Goal: Information Seeking & Learning: Learn about a topic

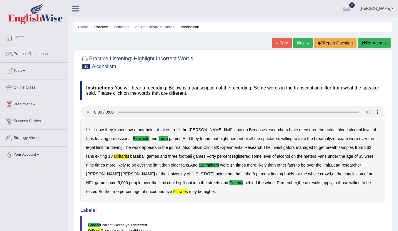
click at [18, 68] on link "Tests" at bounding box center [33, 70] width 67 height 15
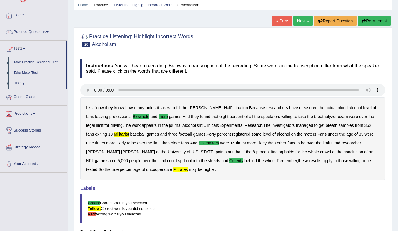
scroll to position [29, 0]
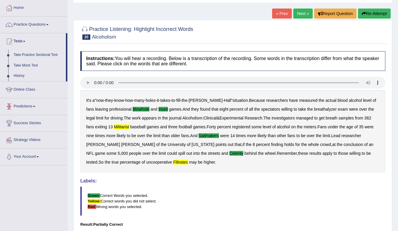
click at [18, 77] on link "History" at bounding box center [38, 76] width 55 height 11
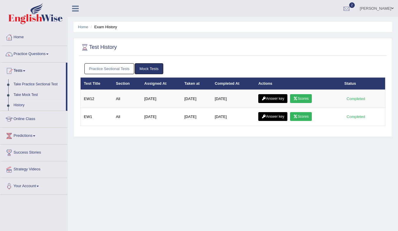
click at [307, 103] on link "Scores" at bounding box center [301, 98] width 22 height 9
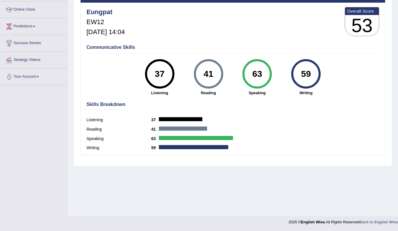
scroll to position [19, 0]
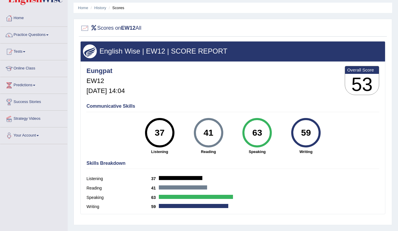
click at [155, 120] on div "37" at bounding box center [159, 132] width 29 height 29
click at [119, 9] on li "Scores" at bounding box center [115, 8] width 17 height 6
click at [101, 9] on link "History" at bounding box center [100, 8] width 12 height 4
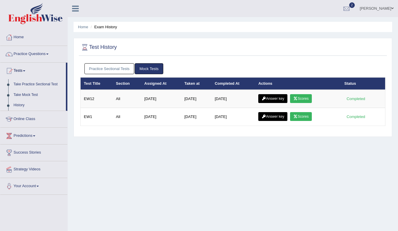
click at [277, 99] on link "Answer key" at bounding box center [272, 98] width 29 height 9
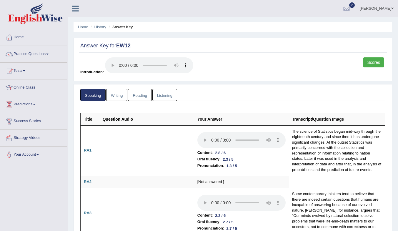
click at [163, 96] on link "Listening" at bounding box center [164, 95] width 25 height 12
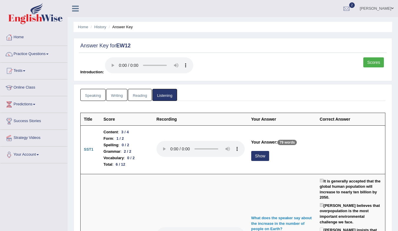
click at [257, 156] on button "Show" at bounding box center [260, 156] width 18 height 10
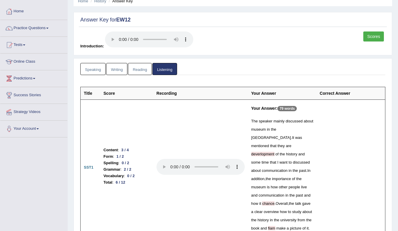
scroll to position [29, 0]
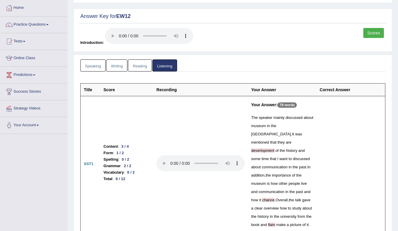
click at [141, 66] on link "Reading" at bounding box center [140, 65] width 24 height 12
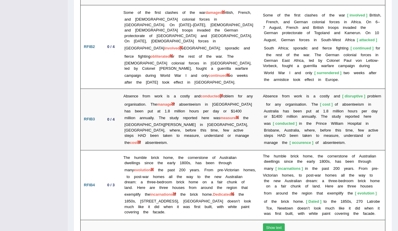
scroll to position [1147, 0]
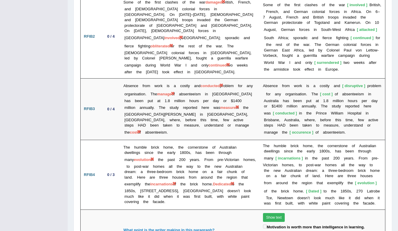
click at [238, 140] on td "The humble brick home, the cornerstone of Australian dwellings since the early …" at bounding box center [189, 175] width 139 height 70
drag, startPoint x: 238, startPoint y: 100, endPoint x: 246, endPoint y: 99, distance: 8.6
click at [246, 140] on td "The humble brick home, the cornerstone of Australian dwellings since the early …" at bounding box center [189, 175] width 139 height 70
click at [158, 140] on td "The humble brick home, the cornerstone of Australian dwellings since the early …" at bounding box center [189, 175] width 139 height 70
click at [136, 157] on span "evolution" at bounding box center [142, 159] width 17 height 4
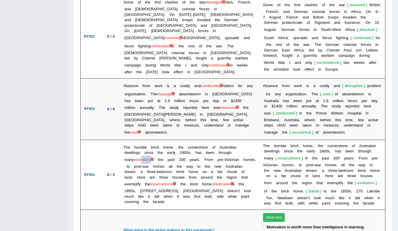
drag, startPoint x: 133, startPoint y: 109, endPoint x: 141, endPoint y: 111, distance: 9.2
click at [141, 140] on td "The humble brick home, the cornerstone of Australian dwellings since the early …" at bounding box center [189, 175] width 139 height 70
click at [131, 140] on td "The humble brick home, the cornerstone of Australian dwellings since the early …" at bounding box center [189, 175] width 139 height 70
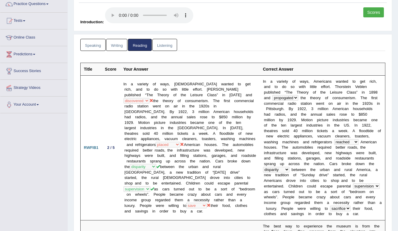
scroll to position [0, 0]
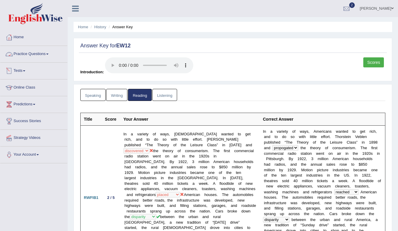
click at [119, 96] on link "Writing" at bounding box center [116, 95] width 21 height 12
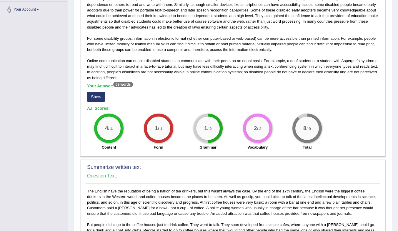
scroll to position [147, 0]
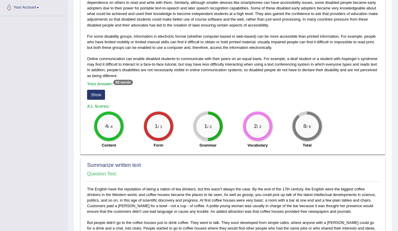
click at [102, 85] on b "Your Answer: 69 words" at bounding box center [110, 83] width 46 height 5
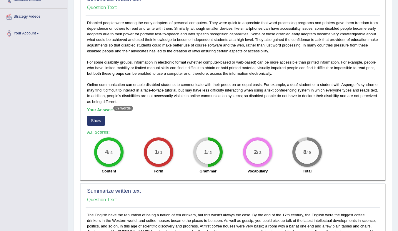
scroll to position [118, 0]
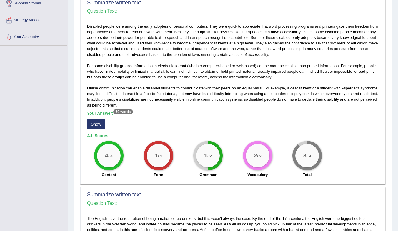
click at [96, 125] on button "Show" at bounding box center [96, 124] width 18 height 10
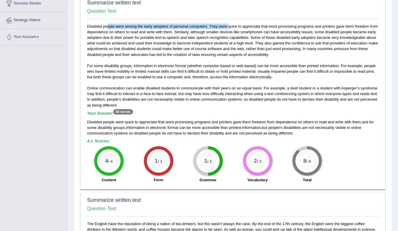
drag, startPoint x: 87, startPoint y: 26, endPoint x: 208, endPoint y: 28, distance: 121.2
click at [208, 28] on div "Disabled people were among the early adopters of personal computers. They were …" at bounding box center [233, 105] width 294 height 163
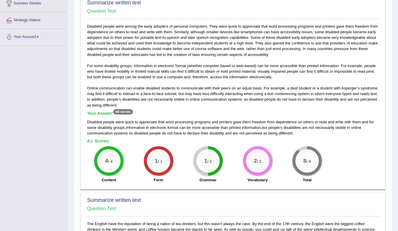
click at [214, 23] on div "Summarize written text Question Text: For some disability groups, information i…" at bounding box center [232, 92] width 305 height 194
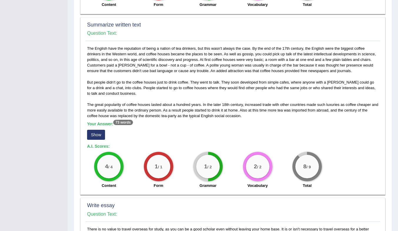
scroll to position [294, 0]
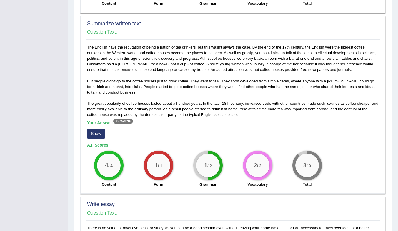
click at [99, 134] on button "Show" at bounding box center [96, 134] width 18 height 10
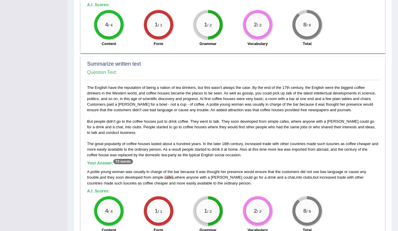
scroll to position [265, 0]
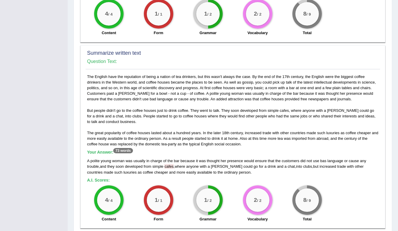
click at [170, 168] on span "cafes" at bounding box center [168, 166] width 9 height 4
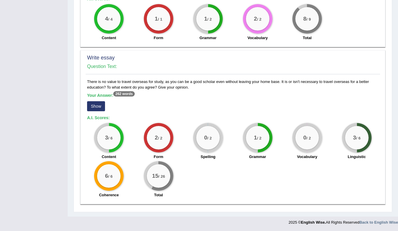
scroll to position [446, 0]
click at [94, 108] on button "Show" at bounding box center [96, 106] width 18 height 10
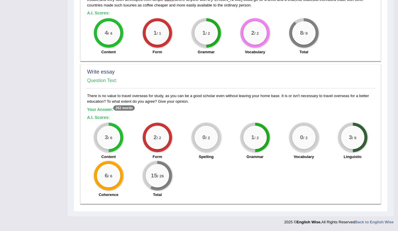
scroll to position [432, 0]
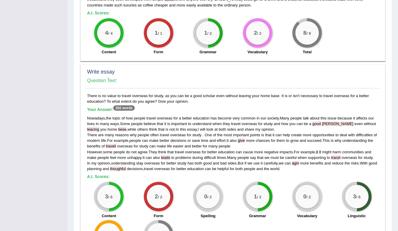
click at [329, 125] on span "scholer" at bounding box center [337, 123] width 31 height 4
click at [126, 169] on span "thoughful" at bounding box center [118, 168] width 16 height 4
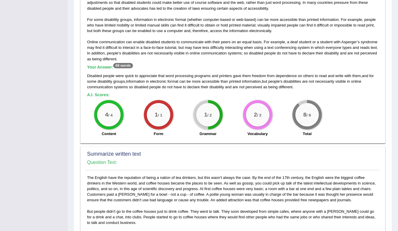
scroll to position [79, 0]
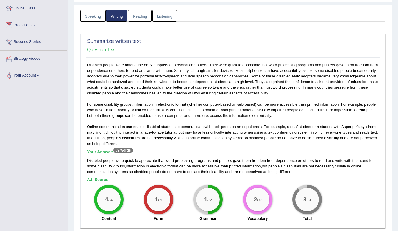
click at [94, 18] on link "Speaking" at bounding box center [92, 16] width 25 height 12
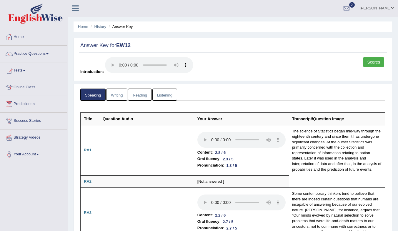
scroll to position [0, 0]
click at [29, 53] on link "Practice Questions" at bounding box center [33, 53] width 67 height 15
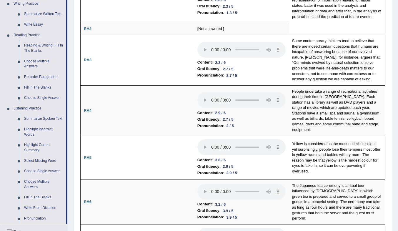
scroll to position [147, 0]
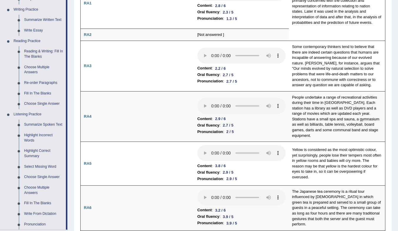
click at [31, 92] on link "Fill In The Blanks" at bounding box center [43, 93] width 44 height 11
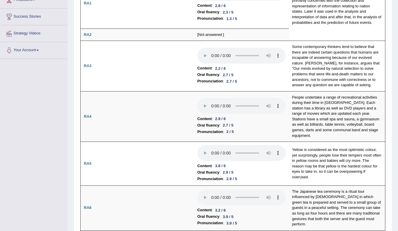
scroll to position [173, 0]
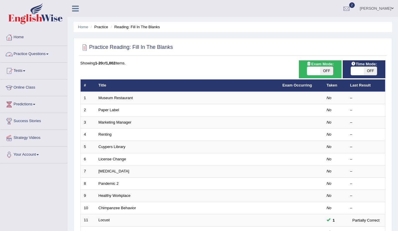
click at [26, 51] on link "Practice Questions" at bounding box center [33, 53] width 67 height 15
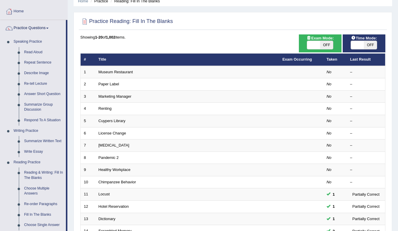
scroll to position [29, 0]
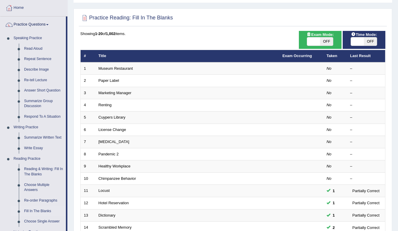
click at [39, 174] on link "Reading & Writing: Fill In The Blanks" at bounding box center [43, 172] width 44 height 16
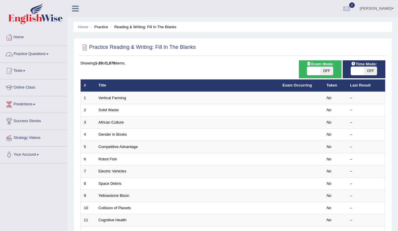
click at [35, 52] on link "Practice Questions" at bounding box center [33, 53] width 67 height 15
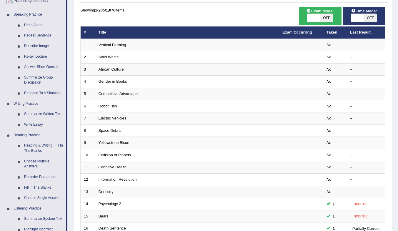
scroll to position [59, 0]
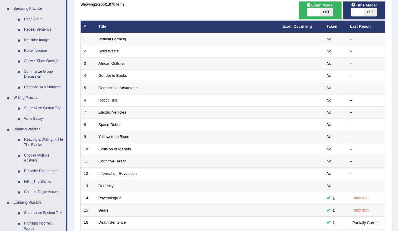
click at [111, 40] on link "Vertical Farming" at bounding box center [113, 39] width 28 height 4
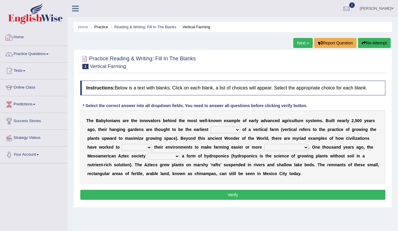
click at [31, 54] on link "Practice Questions" at bounding box center [33, 53] width 67 height 15
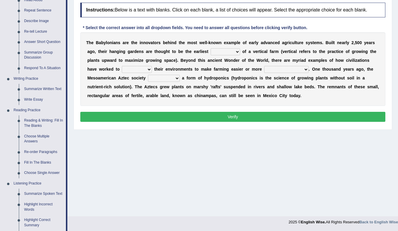
scroll to position [88, 0]
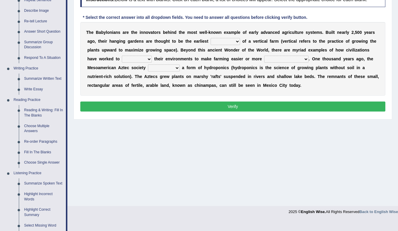
click at [42, 151] on link "Fill In The Blanks" at bounding box center [43, 152] width 44 height 11
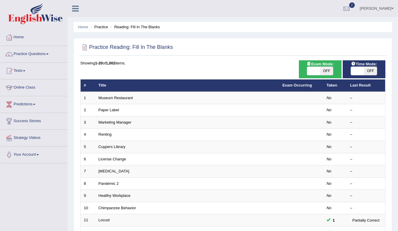
click at [119, 97] on link "Museum Restaurant" at bounding box center [116, 98] width 34 height 4
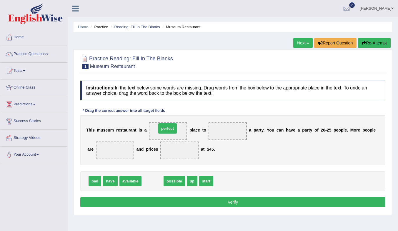
drag, startPoint x: 152, startPoint y: 182, endPoint x: 167, endPoint y: 129, distance: 54.7
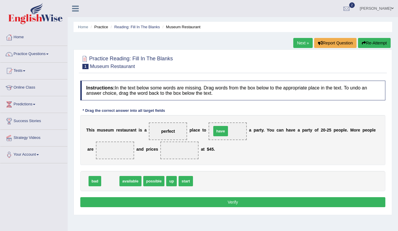
drag, startPoint x: 108, startPoint y: 182, endPoint x: 218, endPoint y: 132, distance: 121.1
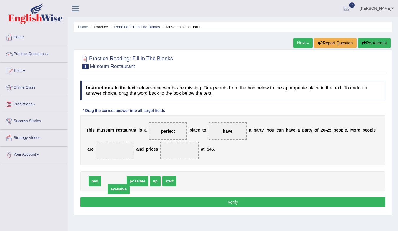
drag, startPoint x: 117, startPoint y: 183, endPoint x: 121, endPoint y: 191, distance: 9.2
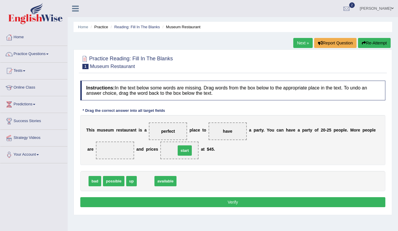
drag, startPoint x: 146, startPoint y: 181, endPoint x: 185, endPoint y: 151, distance: 49.7
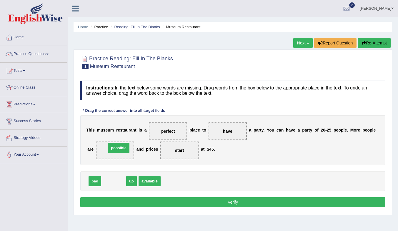
drag, startPoint x: 115, startPoint y: 181, endPoint x: 120, endPoint y: 148, distance: 33.6
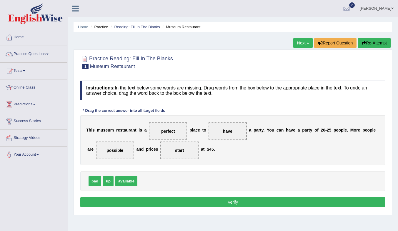
click at [172, 202] on button "Verify" at bounding box center [232, 202] width 305 height 10
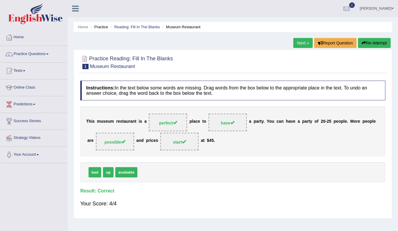
click at [299, 42] on link "Next »" at bounding box center [302, 43] width 19 height 10
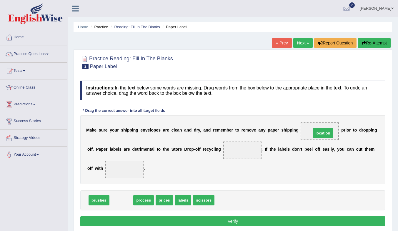
drag, startPoint x: 119, startPoint y: 201, endPoint x: 320, endPoint y: 134, distance: 212.4
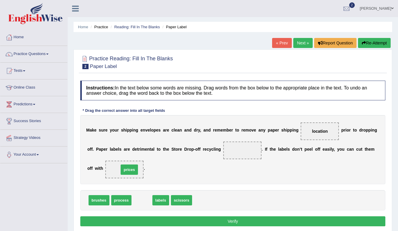
drag, startPoint x: 143, startPoint y: 202, endPoint x: 131, endPoint y: 171, distance: 33.1
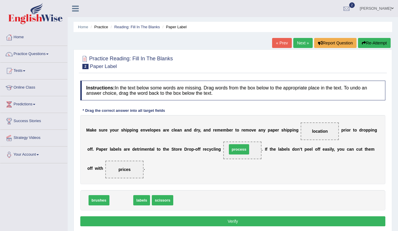
drag, startPoint x: 122, startPoint y: 201, endPoint x: 240, endPoint y: 150, distance: 128.2
click at [220, 221] on button "Verify" at bounding box center [232, 221] width 305 height 10
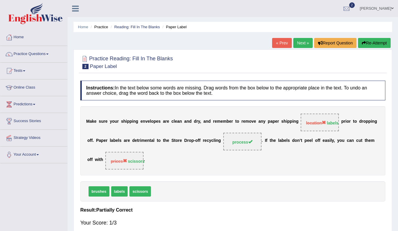
click at [334, 123] on strong "labels" at bounding box center [333, 123] width 12 height 5
click at [297, 42] on link "Next »" at bounding box center [302, 43] width 19 height 10
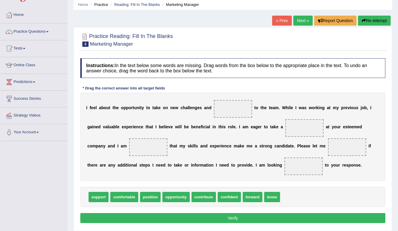
scroll to position [29, 0]
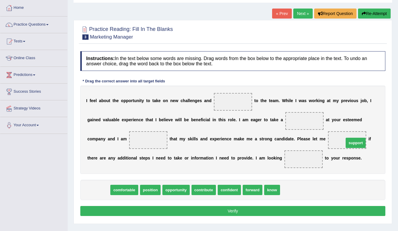
drag, startPoint x: 94, startPoint y: 191, endPoint x: 349, endPoint y: 142, distance: 259.1
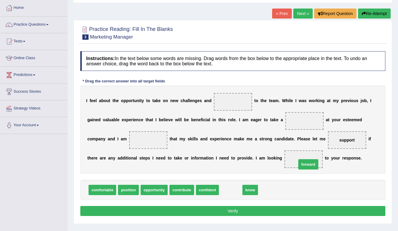
drag, startPoint x: 234, startPoint y: 191, endPoint x: 306, endPoint y: 159, distance: 78.8
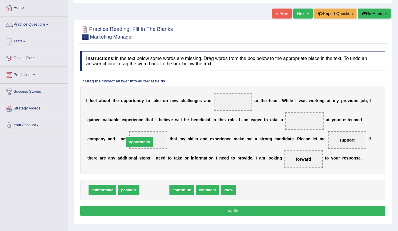
drag, startPoint x: 160, startPoint y: 191, endPoint x: 145, endPoint y: 143, distance: 50.2
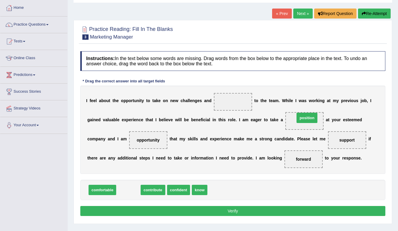
drag, startPoint x: 130, startPoint y: 190, endPoint x: 308, endPoint y: 118, distance: 192.5
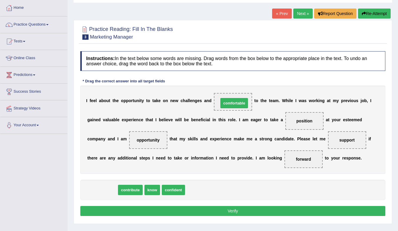
drag, startPoint x: 109, startPoint y: 189, endPoint x: 240, endPoint y: 102, distance: 157.8
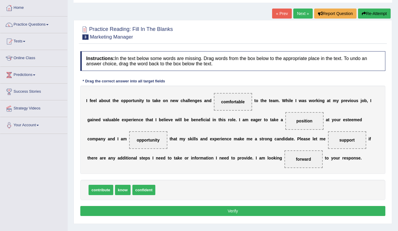
click at [214, 209] on button "Verify" at bounding box center [232, 211] width 305 height 10
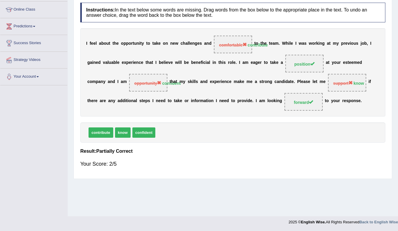
scroll to position [0, 0]
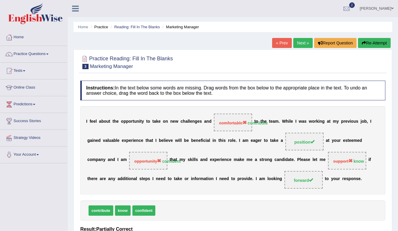
click at [298, 39] on link "Next »" at bounding box center [302, 43] width 19 height 10
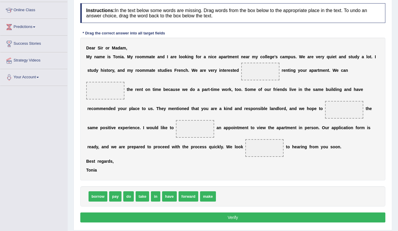
scroll to position [88, 0]
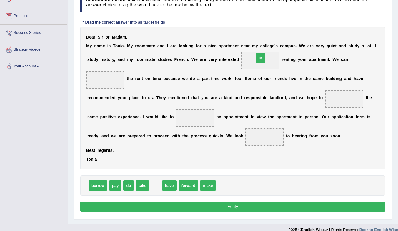
drag, startPoint x: 157, startPoint y: 185, endPoint x: 262, endPoint y: 58, distance: 164.9
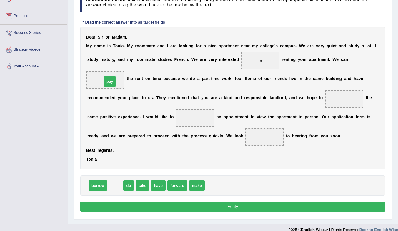
drag, startPoint x: 119, startPoint y: 186, endPoint x: 114, endPoint y: 81, distance: 104.3
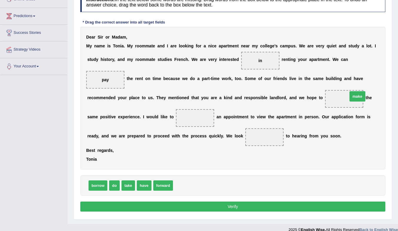
drag, startPoint x: 183, startPoint y: 188, endPoint x: 355, endPoint y: 99, distance: 193.5
drag, startPoint x: 148, startPoint y: 187, endPoint x: 151, endPoint y: 185, distance: 3.6
drag, startPoint x: 165, startPoint y: 190, endPoint x: 193, endPoint y: 121, distance: 73.7
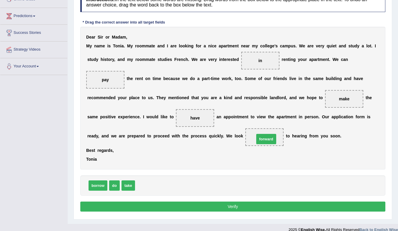
drag, startPoint x: 145, startPoint y: 185, endPoint x: 264, endPoint y: 139, distance: 128.2
click at [250, 206] on button "Verify" at bounding box center [232, 206] width 305 height 10
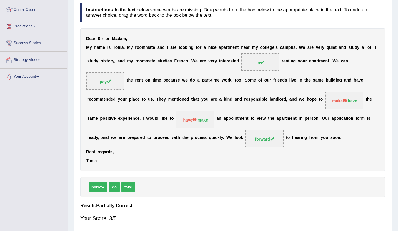
scroll to position [0, 0]
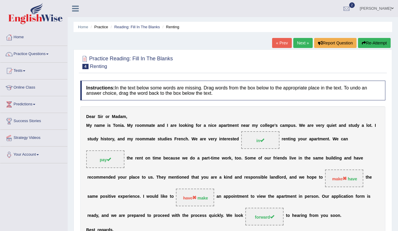
click at [297, 45] on link "Next »" at bounding box center [302, 43] width 19 height 10
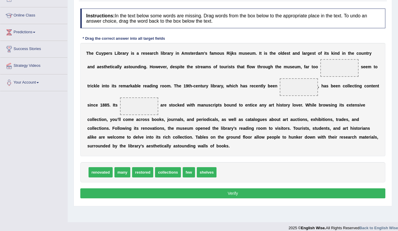
scroll to position [78, 0]
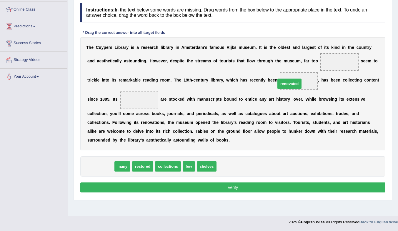
drag, startPoint x: 104, startPoint y: 165, endPoint x: 292, endPoint y: 82, distance: 206.1
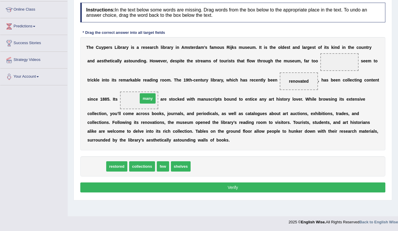
drag, startPoint x: 92, startPoint y: 168, endPoint x: 142, endPoint y: 101, distance: 83.0
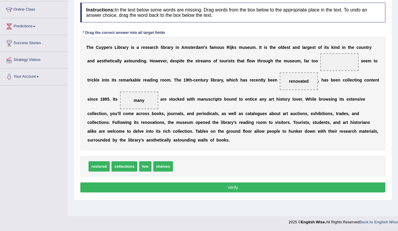
drag, startPoint x: 136, startPoint y: 96, endPoint x: 210, endPoint y: 179, distance: 111.9
click at [210, 179] on div "Instructions: In the text below some words are missing. Drag words from the box…" at bounding box center [233, 98] width 308 height 197
drag, startPoint x: 140, startPoint y: 100, endPoint x: 196, endPoint y: 167, distance: 87.1
drag, startPoint x: 134, startPoint y: 169, endPoint x: 146, endPoint y: 101, distance: 69.7
drag, startPoint x: 139, startPoint y: 168, endPoint x: 374, endPoint y: 70, distance: 255.1
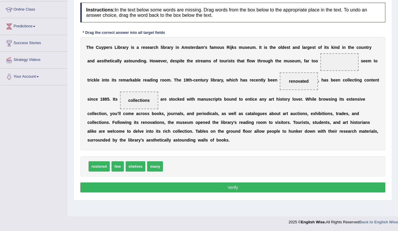
click at [146, 161] on span "shelves" at bounding box center [136, 166] width 20 height 10
drag, startPoint x: 374, startPoint y: 70, endPoint x: 355, endPoint y: 53, distance: 25.6
click at [355, 53] on div "T h e C u y p e r s L i b r a r y i s a r e s e a r c h l i b r a r y i n A m s…" at bounding box center [232, 93] width 305 height 113
drag, startPoint x: 136, startPoint y: 166, endPoint x: 334, endPoint y: 57, distance: 225.5
drag, startPoint x: 102, startPoint y: 169, endPoint x: 345, endPoint y: 64, distance: 265.2
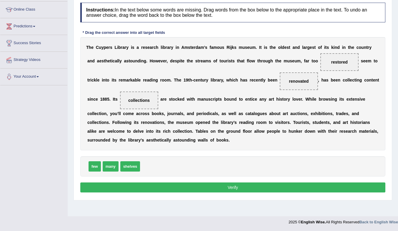
click at [275, 188] on button "Verify" at bounding box center [232, 187] width 305 height 10
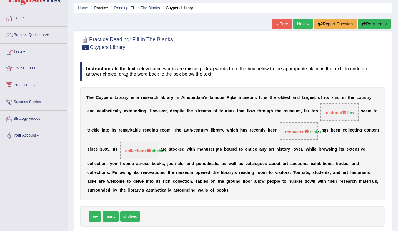
scroll to position [29, 0]
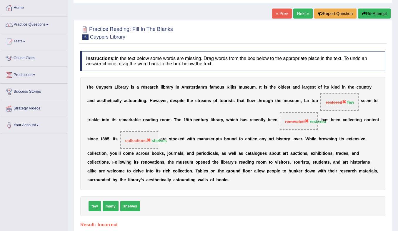
click at [370, 14] on button "Re-Attempt" at bounding box center [374, 14] width 33 height 10
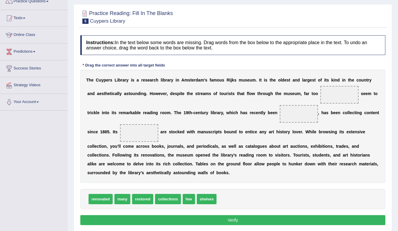
scroll to position [59, 0]
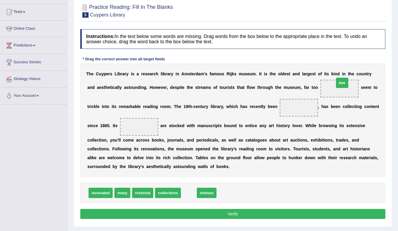
drag, startPoint x: 189, startPoint y: 192, endPoint x: 343, endPoint y: 82, distance: 188.7
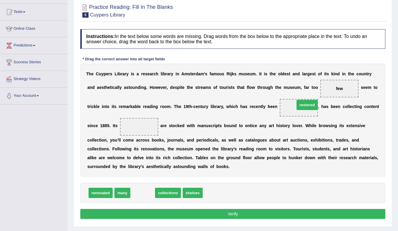
drag, startPoint x: 145, startPoint y: 191, endPoint x: 304, endPoint y: 103, distance: 182.1
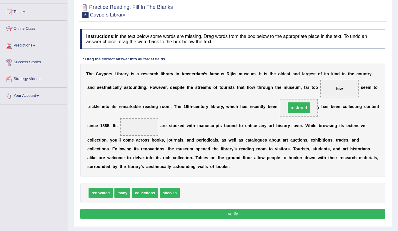
click at [304, 103] on span "restored" at bounding box center [299, 107] width 22 height 11
drag, startPoint x: 168, startPoint y: 193, endPoint x: 137, endPoint y: 130, distance: 70.5
click at [217, 214] on button "Verify" at bounding box center [232, 214] width 305 height 10
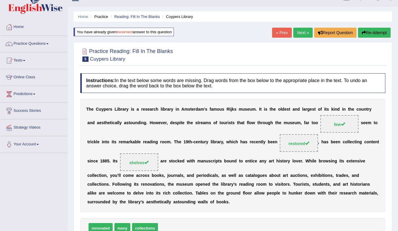
scroll to position [0, 0]
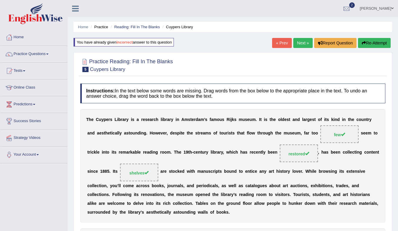
click at [302, 43] on link "Next »" at bounding box center [302, 43] width 19 height 10
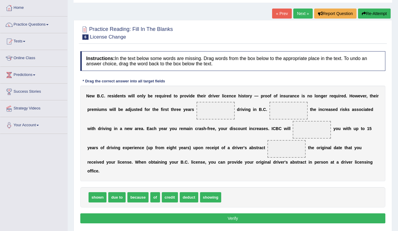
scroll to position [59, 0]
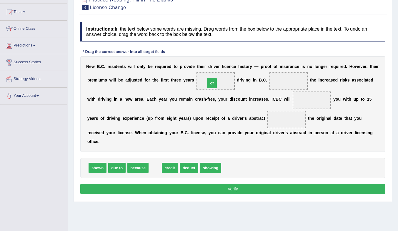
drag, startPoint x: 152, startPoint y: 169, endPoint x: 209, endPoint y: 84, distance: 102.0
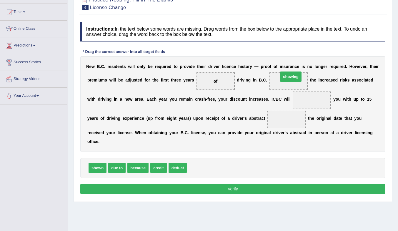
drag, startPoint x: 205, startPoint y: 170, endPoint x: 296, endPoint y: 79, distance: 129.2
drag, startPoint x: 96, startPoint y: 167, endPoint x: 287, endPoint y: 74, distance: 211.9
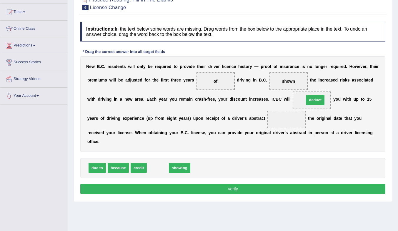
drag, startPoint x: 160, startPoint y: 171, endPoint x: 317, endPoint y: 103, distance: 171.4
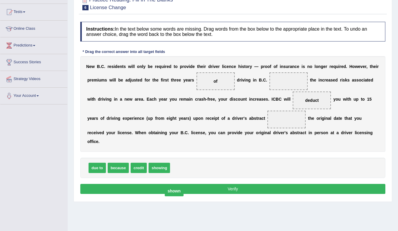
drag, startPoint x: 292, startPoint y: 81, endPoint x: 188, endPoint y: 172, distance: 138.4
click at [173, 188] on span "shown" at bounding box center [174, 191] width 19 height 11
click at [183, 176] on div "Instructions: In the text below some words are missing. Drag words from the box…" at bounding box center [233, 109] width 308 height 180
drag, startPoint x: 195, startPoint y: 167, endPoint x: 198, endPoint y: 164, distance: 4.2
click at [198, 164] on div "Instructions: In the text below some words are missing. Drag words from the box…" at bounding box center [233, 109] width 308 height 180
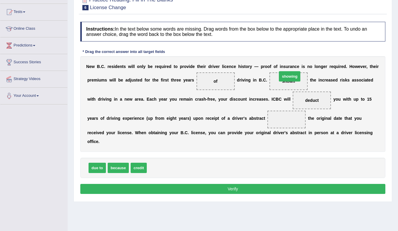
drag, startPoint x: 164, startPoint y: 169, endPoint x: 295, endPoint y: 76, distance: 160.3
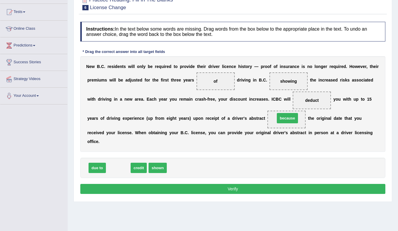
drag, startPoint x: 120, startPoint y: 171, endPoint x: 289, endPoint y: 121, distance: 176.3
click at [274, 189] on button "Verify" at bounding box center [232, 189] width 305 height 10
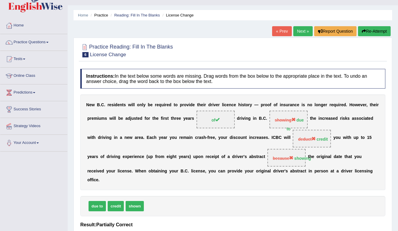
scroll to position [0, 0]
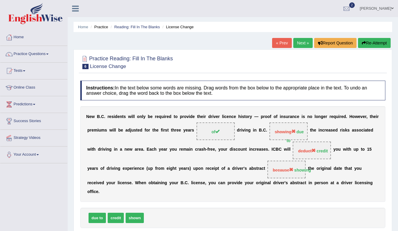
click at [300, 41] on link "Next »" at bounding box center [302, 43] width 19 height 10
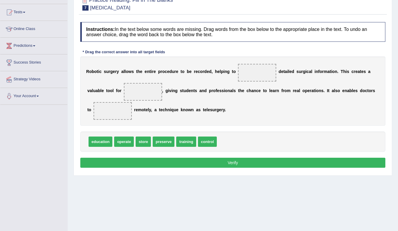
scroll to position [59, 0]
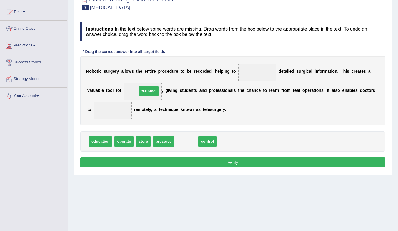
drag, startPoint x: 185, startPoint y: 143, endPoint x: 148, endPoint y: 92, distance: 62.8
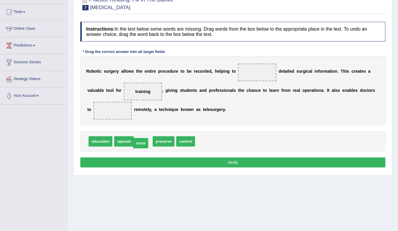
drag, startPoint x: 146, startPoint y: 141, endPoint x: 143, endPoint y: 145, distance: 4.8
click at [121, 141] on span "operate" at bounding box center [124, 141] width 20 height 10
drag, startPoint x: 168, startPoint y: 141, endPoint x: 261, endPoint y: 71, distance: 115.8
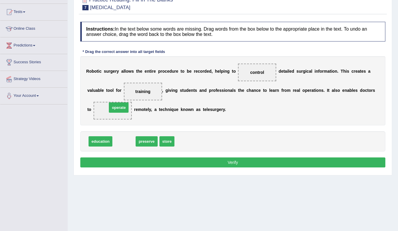
drag, startPoint x: 124, startPoint y: 123, endPoint x: 121, endPoint y: 106, distance: 16.4
drag, startPoint x: 256, startPoint y: 69, endPoint x: 108, endPoint y: 110, distance: 154.2
click at [99, 110] on div "R o b o t i c s u r g e r y a l l o w s t h e e n t i r e p r o c e d u r e t o…" at bounding box center [232, 90] width 305 height 69
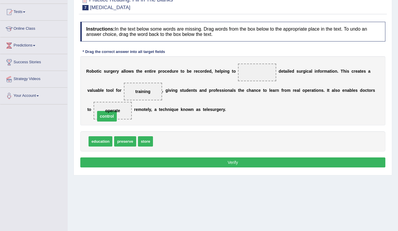
drag, startPoint x: 260, startPoint y: 71, endPoint x: 113, endPoint y: 114, distance: 153.3
drag, startPoint x: 168, startPoint y: 144, endPoint x: 272, endPoint y: 74, distance: 125.6
click at [185, 161] on button "Verify" at bounding box center [232, 162] width 305 height 10
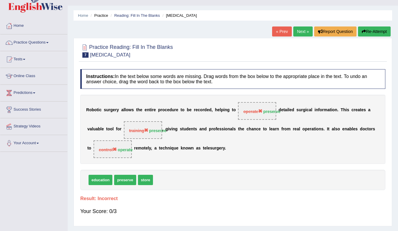
scroll to position [0, 0]
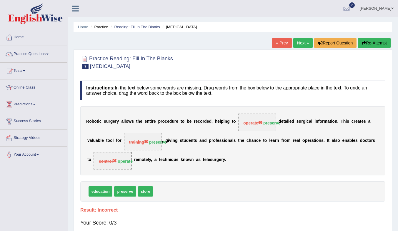
click at [367, 44] on button "Re-Attempt" at bounding box center [374, 43] width 33 height 10
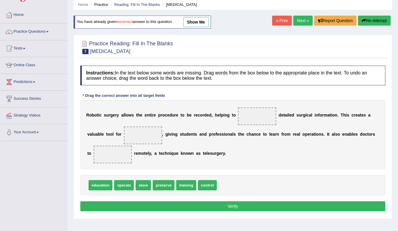
scroll to position [29, 0]
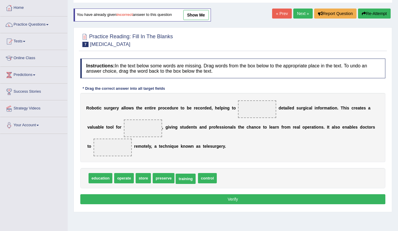
drag, startPoint x: 189, startPoint y: 177, endPoint x: 161, endPoint y: 179, distance: 28.6
drag, startPoint x: 164, startPoint y: 176, endPoint x: 254, endPoint y: 110, distance: 111.1
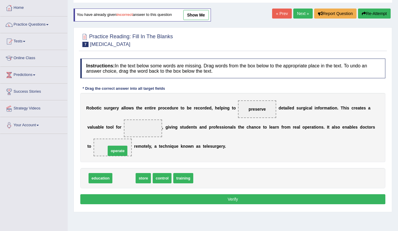
drag, startPoint x: 121, startPoint y: 178, endPoint x: 114, endPoint y: 149, distance: 30.1
click at [114, 148] on span "operate" at bounding box center [112, 147] width 21 height 11
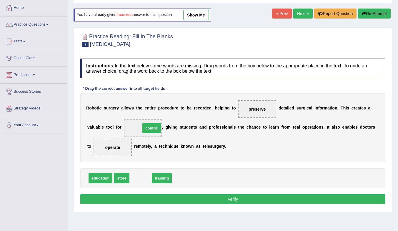
drag, startPoint x: 139, startPoint y: 179, endPoint x: 150, endPoint y: 129, distance: 51.2
click at [202, 199] on button "Verify" at bounding box center [232, 199] width 305 height 10
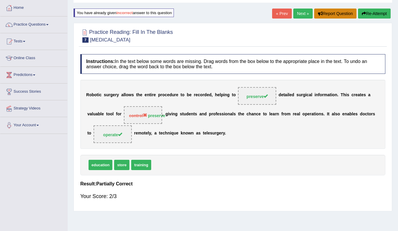
click at [334, 14] on button "Report Question" at bounding box center [335, 14] width 42 height 10
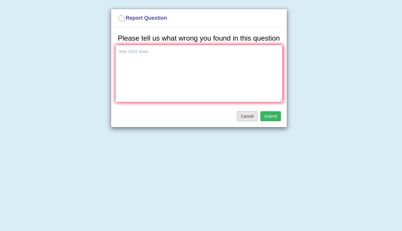
click at [249, 118] on button "Cancel" at bounding box center [247, 116] width 21 height 10
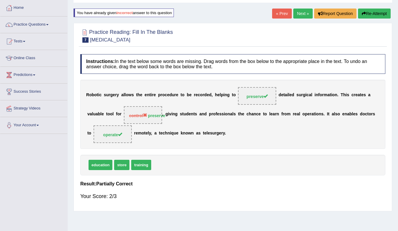
click at [300, 14] on link "Next »" at bounding box center [302, 14] width 19 height 10
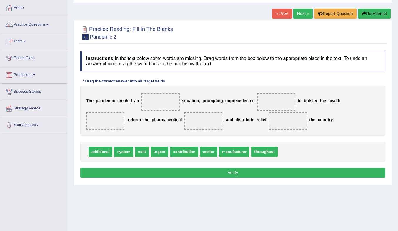
scroll to position [59, 0]
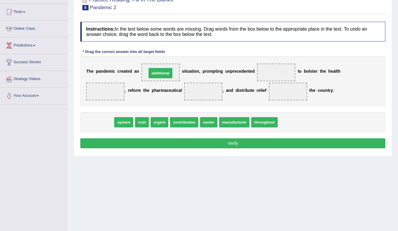
drag, startPoint x: 95, startPoint y: 119, endPoint x: 155, endPoint y: 70, distance: 77.5
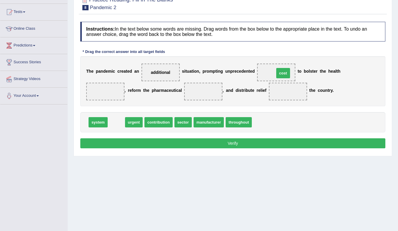
drag, startPoint x: 120, startPoint y: 124, endPoint x: 287, endPoint y: 75, distance: 173.9
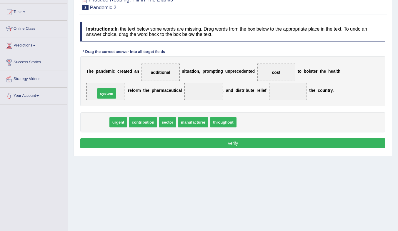
drag, startPoint x: 94, startPoint y: 124, endPoint x: 103, endPoint y: 95, distance: 30.1
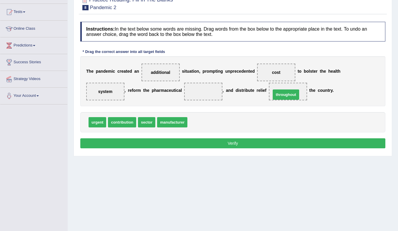
drag, startPoint x: 202, startPoint y: 124, endPoint x: 286, endPoint y: 96, distance: 88.0
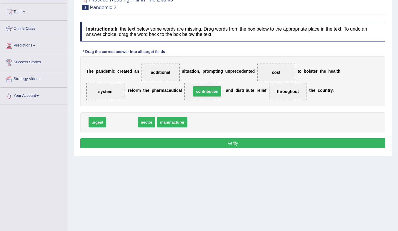
drag, startPoint x: 125, startPoint y: 123, endPoint x: 210, endPoint y: 92, distance: 90.4
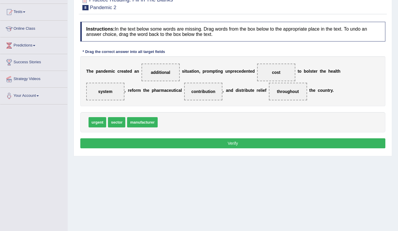
click at [220, 143] on button "Verify" at bounding box center [232, 143] width 305 height 10
